Goal: Complete application form

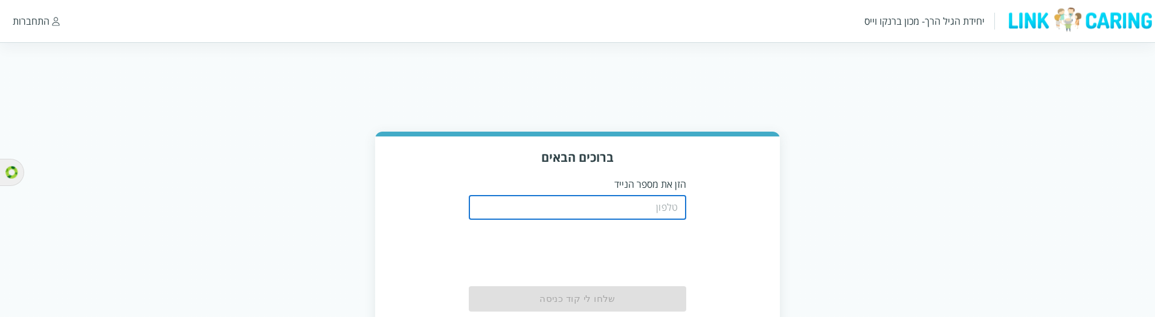
click at [664, 202] on input "tel" at bounding box center [578, 208] width 218 height 24
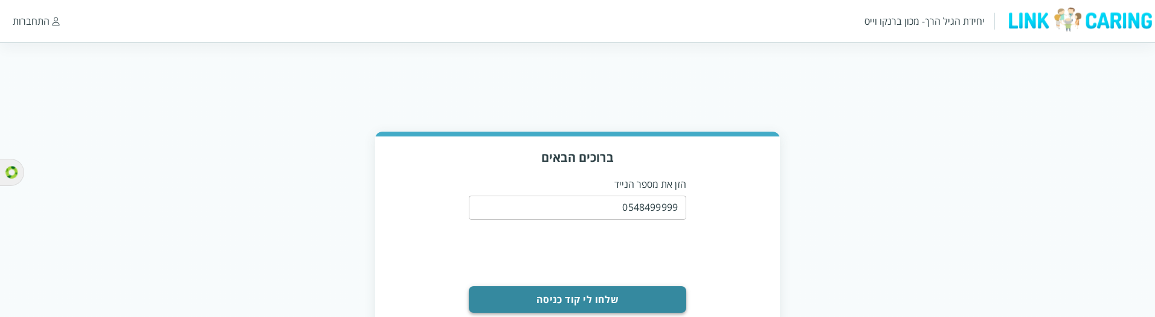
click at [621, 294] on button "שלחו לי קוד כניסה" at bounding box center [578, 299] width 218 height 27
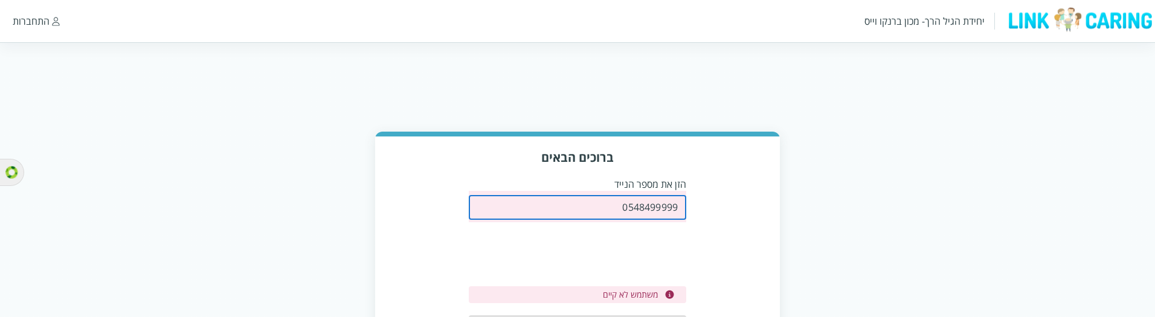
click at [617, 205] on input "0548499999" at bounding box center [578, 208] width 218 height 24
click at [618, 205] on input "0548499999" at bounding box center [578, 208] width 218 height 24
paste input "32268398"
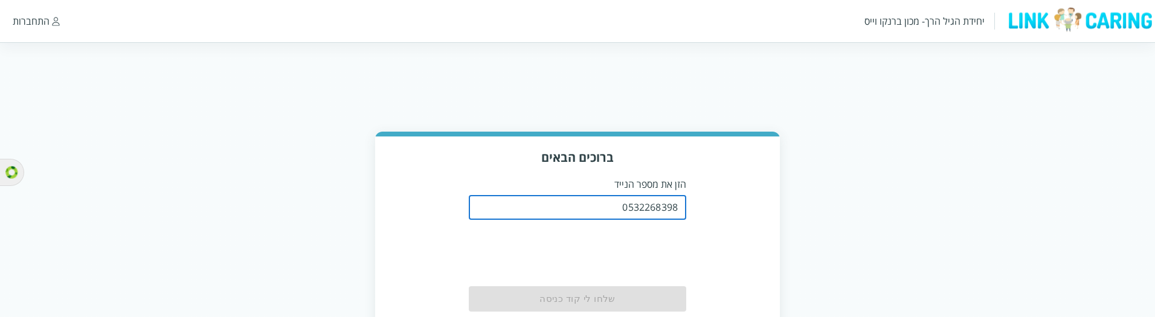
type input "0532268398"
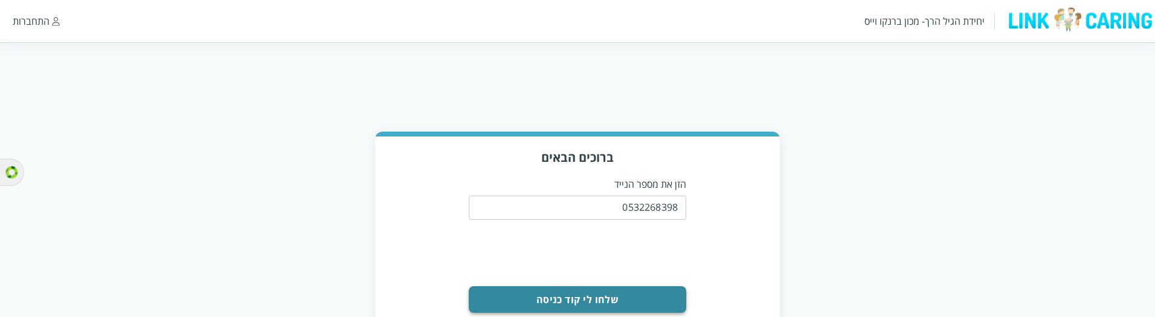
drag, startPoint x: 658, startPoint y: 303, endPoint x: 645, endPoint y: 298, distance: 14.1
click at [656, 303] on button "שלחו לי קוד כניסה" at bounding box center [578, 299] width 218 height 27
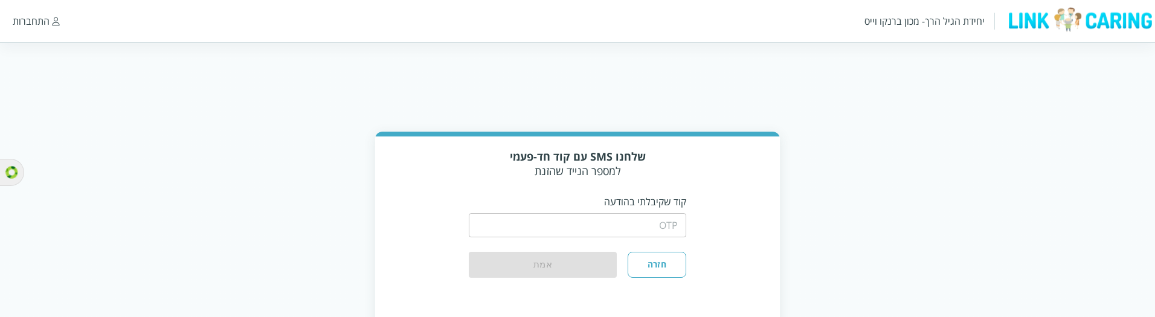
click at [650, 225] on input "string" at bounding box center [578, 225] width 218 height 24
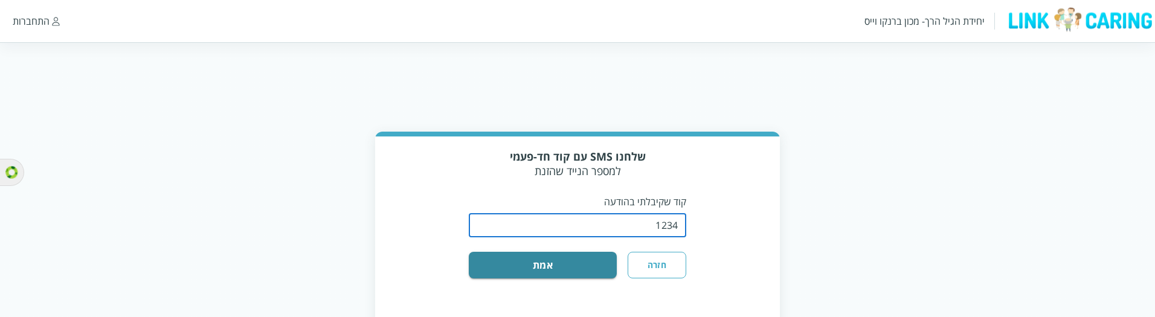
type input "1234"
click at [469, 252] on button "אמת" at bounding box center [543, 265] width 148 height 27
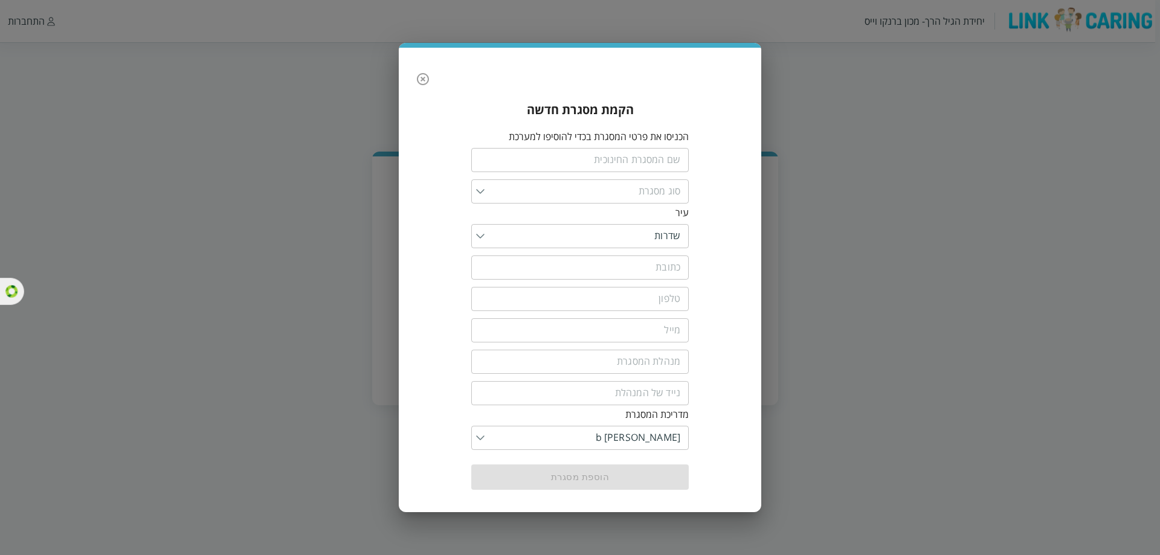
click at [637, 317] on input "list" at bounding box center [583, 438] width 196 height 24
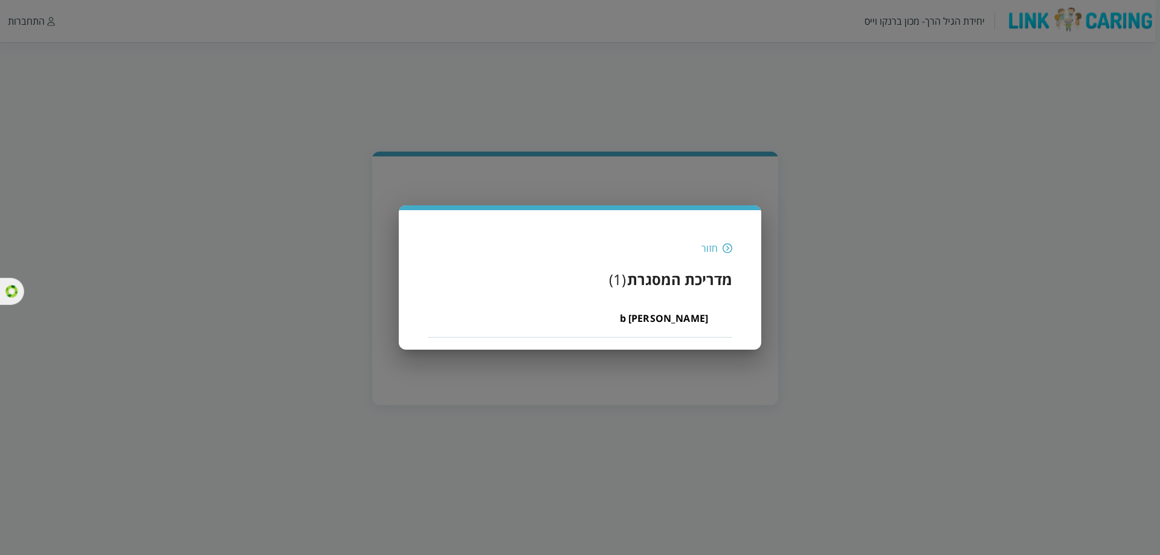
click at [726, 251] on img at bounding box center [728, 248] width 10 height 11
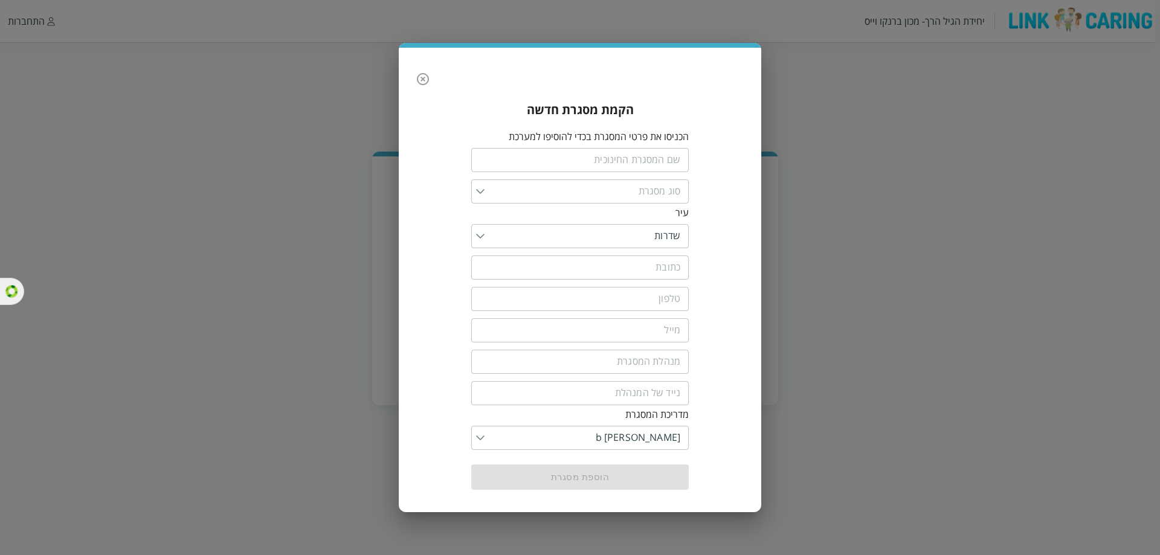
click at [648, 246] on input "list" at bounding box center [583, 236] width 196 height 24
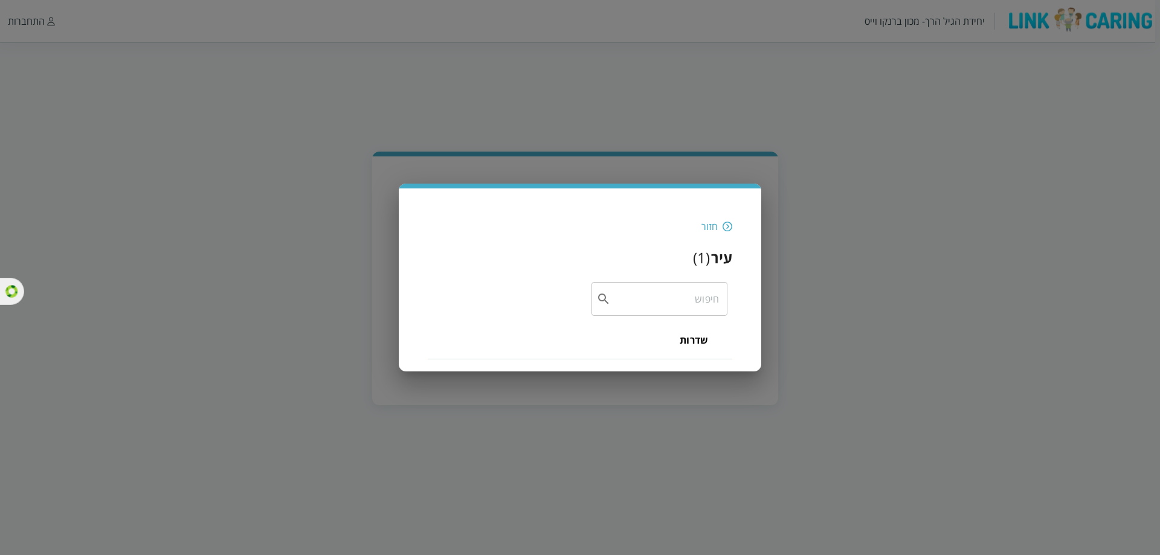
click at [682, 306] on input "text" at bounding box center [665, 299] width 108 height 34
click at [728, 227] on img at bounding box center [728, 226] width 10 height 11
